Goal: Information Seeking & Learning: Understand process/instructions

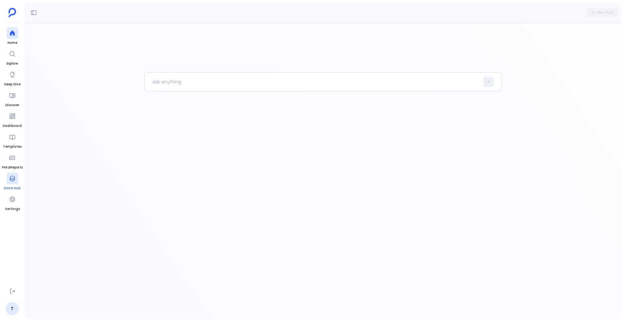
click at [15, 179] on icon at bounding box center [12, 178] width 6 height 6
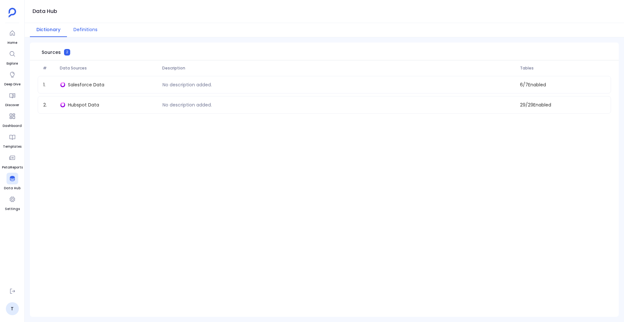
click at [85, 31] on button "Definitions" at bounding box center [85, 30] width 37 height 14
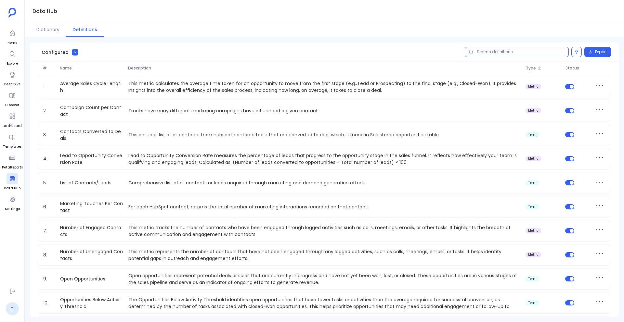
click at [487, 52] on input "text" at bounding box center [517, 52] width 104 height 10
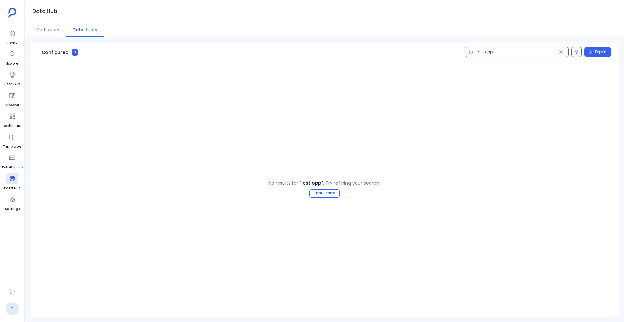
click at [496, 52] on input "lost opp" at bounding box center [517, 52] width 104 height 10
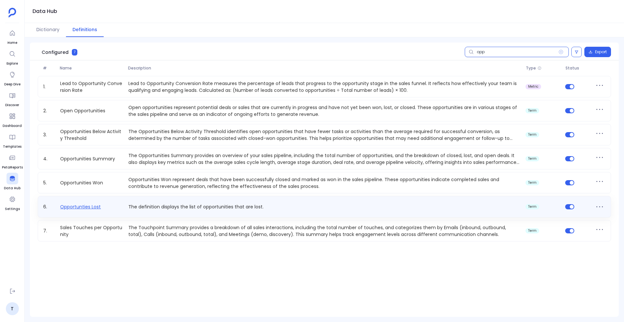
type input "opp"
click at [91, 205] on link "Opportunties Lost" at bounding box center [81, 207] width 46 height 7
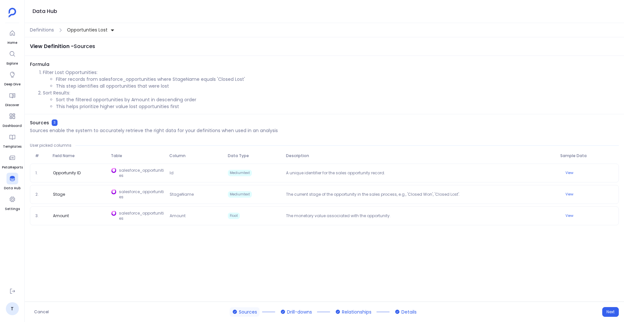
click at [43, 72] on li "Filter Lost Opportunities: Filter records from salesforce_opportunities where S…" at bounding box center [331, 79] width 576 height 20
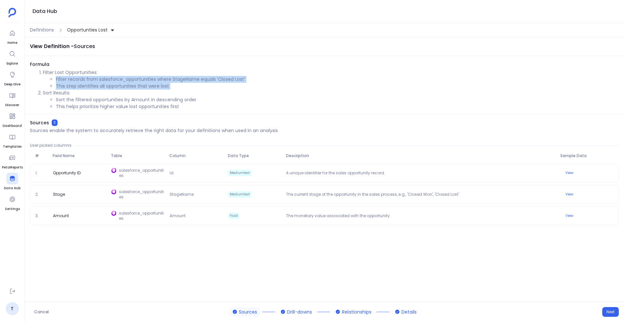
drag, startPoint x: 49, startPoint y: 78, endPoint x: 168, endPoint y: 89, distance: 119.4
click at [168, 89] on ol "Filter Lost Opportunities: Filter records from salesforce_opportunities where S…" at bounding box center [324, 89] width 589 height 41
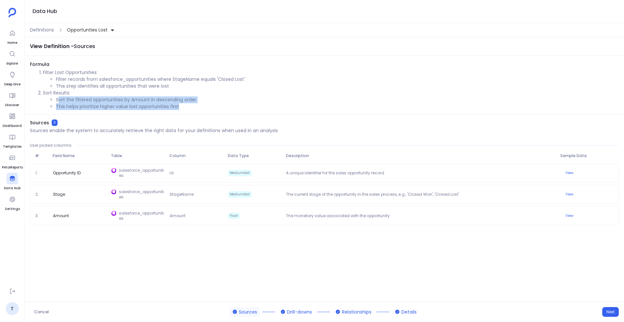
drag, startPoint x: 60, startPoint y: 100, endPoint x: 185, endPoint y: 107, distance: 124.9
click at [185, 107] on ul "Sort the filtered opportunities by Amount in descending order This helps priori…" at bounding box center [331, 103] width 576 height 14
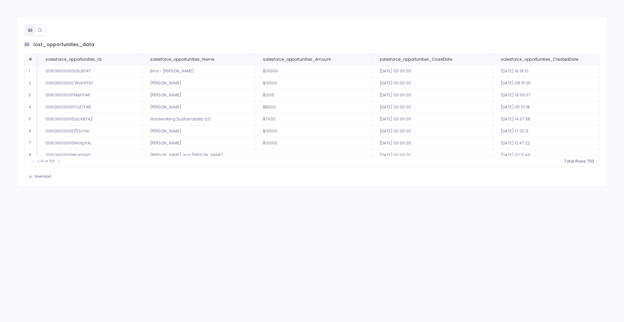
click at [41, 31] on icon at bounding box center [40, 30] width 4 height 4
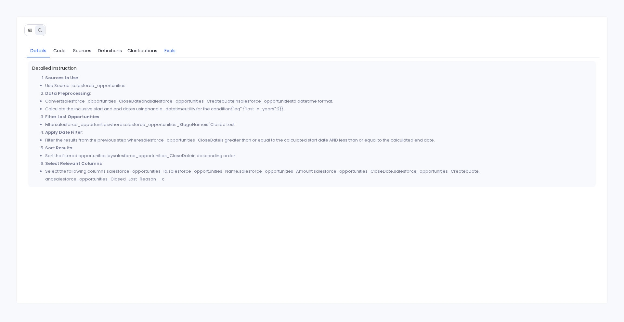
click at [169, 51] on span "Evals" at bounding box center [169, 50] width 11 height 7
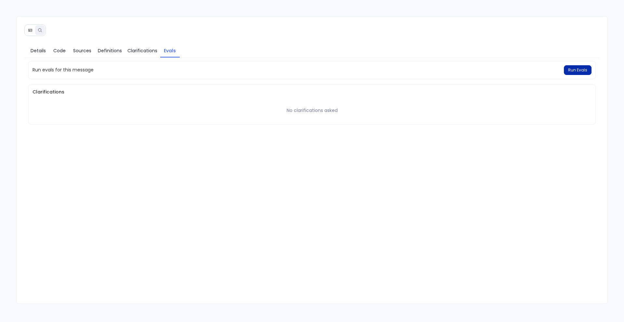
click at [570, 72] on button "Run Evals" at bounding box center [578, 70] width 28 height 10
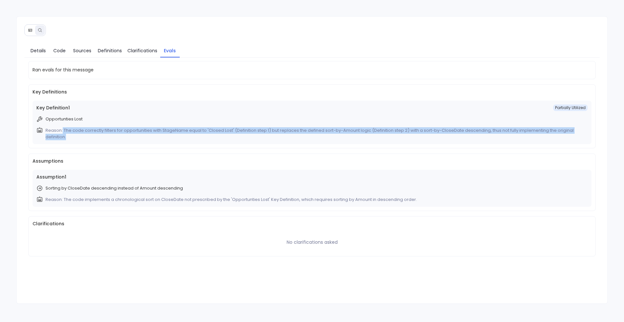
drag, startPoint x: 62, startPoint y: 127, endPoint x: 76, endPoint y: 139, distance: 18.5
click at [76, 139] on p "Reason: The code correctly filters for opportunities with StageName equal to 'C…" at bounding box center [315, 133] width 540 height 13
click at [76, 133] on p "Reason: The code correctly filters for opportunities with StageName equal to 'C…" at bounding box center [315, 133] width 540 height 13
drag, startPoint x: 64, startPoint y: 128, endPoint x: 210, endPoint y: 139, distance: 146.7
click at [210, 139] on p "Reason: The code correctly filters for opportunities with StageName equal to 'C…" at bounding box center [315, 133] width 540 height 13
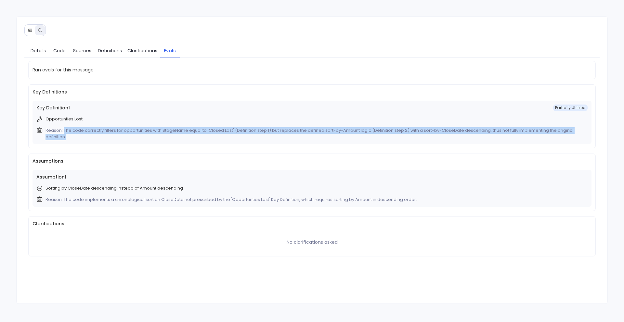
click at [209, 133] on p "Reason: The code correctly filters for opportunities with StageName equal to 'C…" at bounding box center [315, 133] width 540 height 13
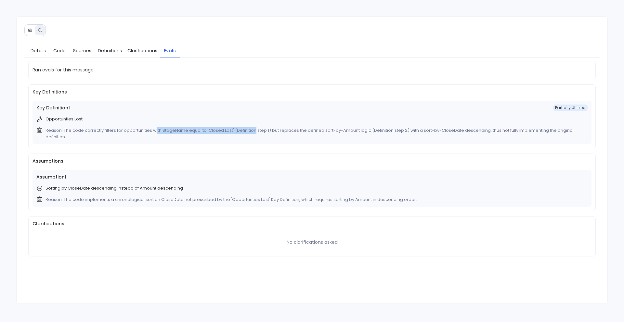
drag, startPoint x: 155, startPoint y: 132, endPoint x: 253, endPoint y: 132, distance: 98.8
click at [253, 132] on p "Reason: The code correctly filters for opportunities with StageName equal to 'C…" at bounding box center [315, 133] width 540 height 13
drag, startPoint x: 269, startPoint y: 130, endPoint x: 172, endPoint y: 127, distance: 97.2
click at [172, 127] on p "Reason: The code correctly filters for opportunities with StageName equal to 'C…" at bounding box center [315, 133] width 540 height 13
click at [562, 108] on span "Partially Utilized" at bounding box center [570, 108] width 34 height 6
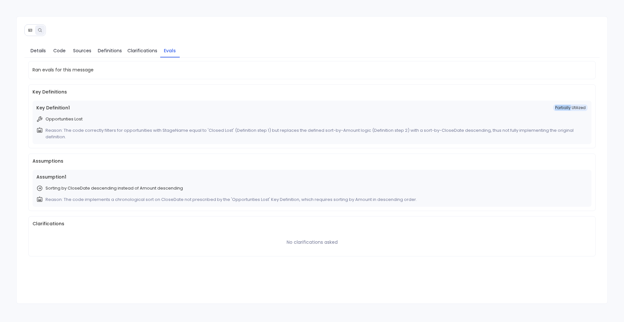
click at [562, 108] on span "Partially Utilized" at bounding box center [570, 108] width 34 height 6
